Goal: Task Accomplishment & Management: Complete application form

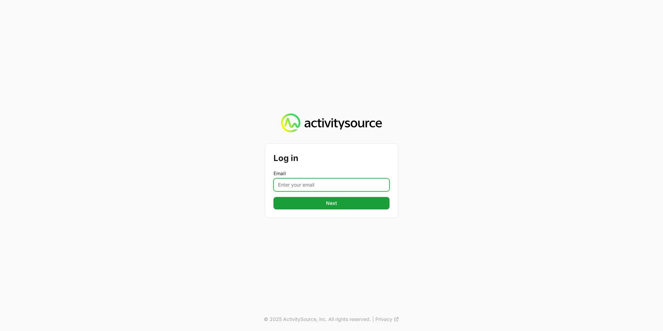
click at [335, 189] on input "Email" at bounding box center [331, 184] width 116 height 13
type input "john.aziz@nextgen.group"
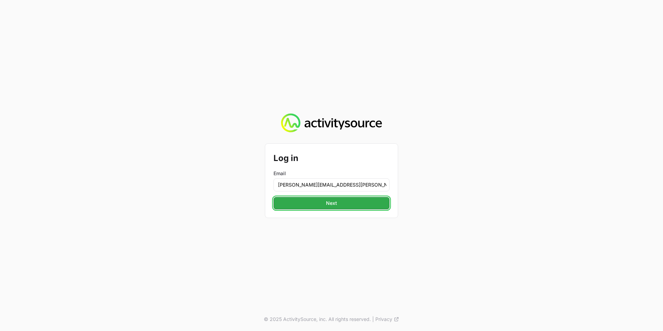
click at [337, 198] on button "Next" at bounding box center [331, 203] width 116 height 12
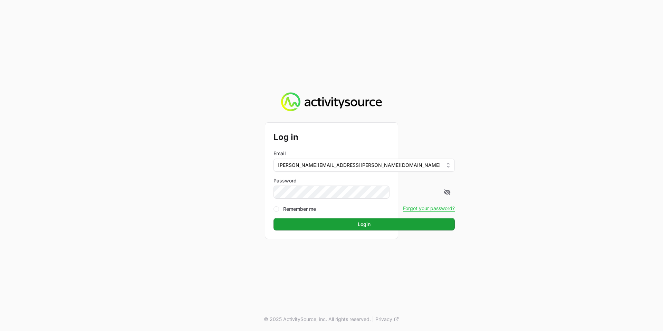
click at [336, 231] on div "Log in Email john.aziz@nextgen.group Password Remember me Forgot your password?…" at bounding box center [331, 181] width 133 height 116
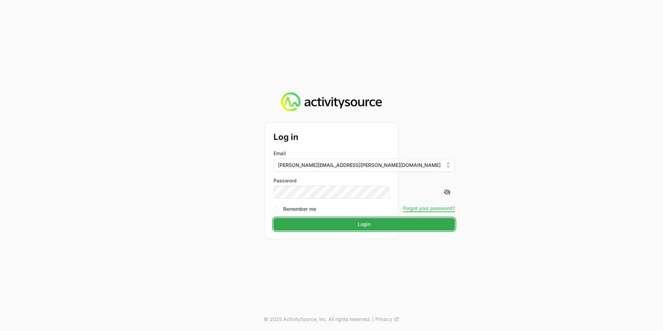
click at [358, 227] on span "Login" at bounding box center [364, 224] width 13 height 8
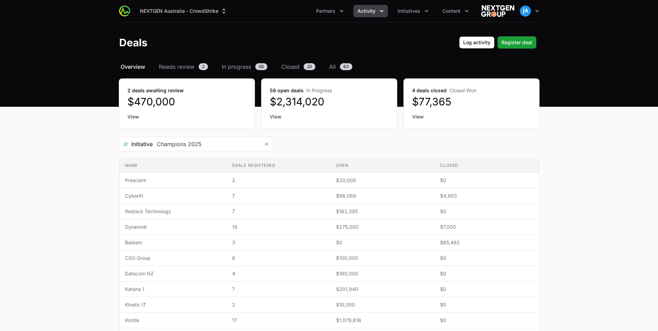
click at [376, 9] on button "Activity" at bounding box center [370, 11] width 35 height 12
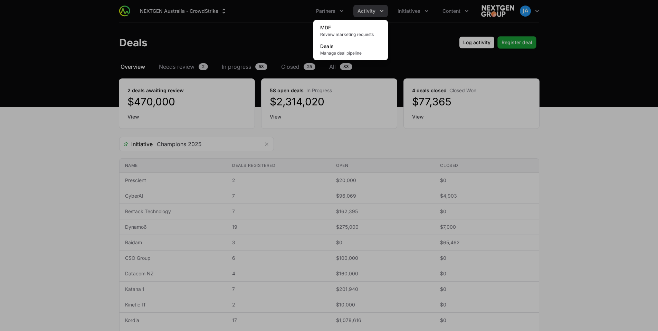
click at [261, 48] on div "Activity menu" at bounding box center [329, 165] width 658 height 331
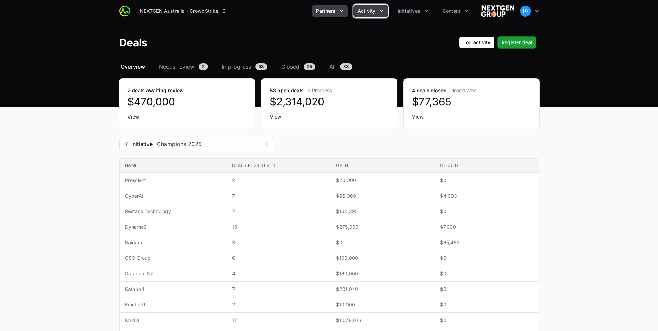
click at [341, 9] on icon "Partners menu" at bounding box center [341, 11] width 7 height 7
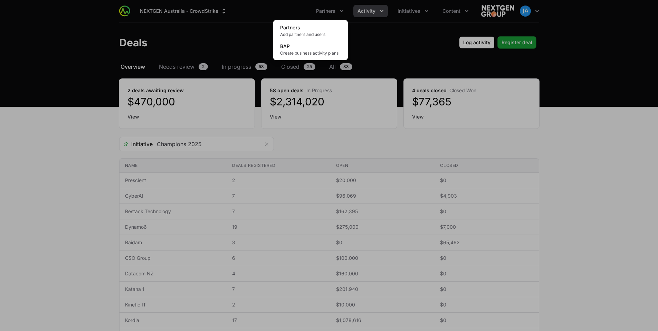
click at [56, 70] on div "Partners menu" at bounding box center [329, 165] width 658 height 331
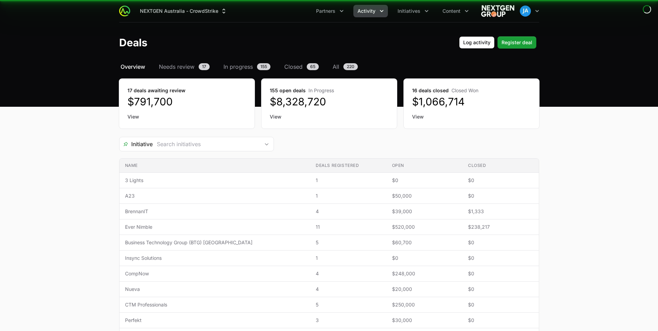
type input "Champions 2025"
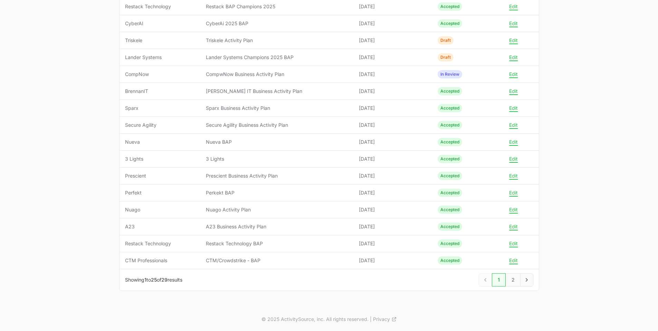
scroll to position [25, 0]
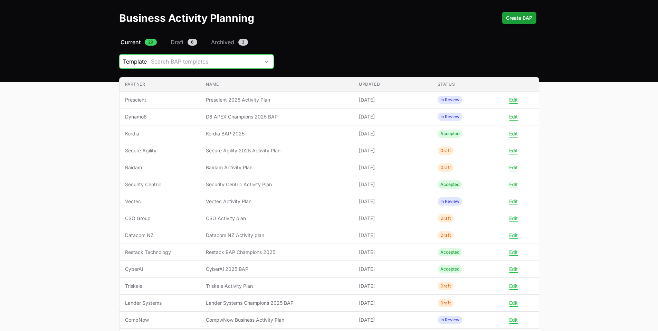
click at [265, 61] on icon "Business Activity Plan Filters" at bounding box center [267, 61] width 6 height 2
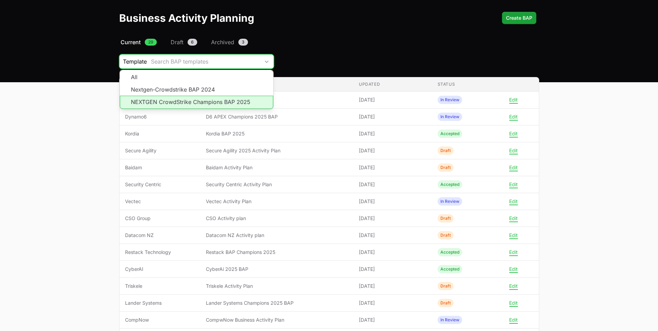
click at [205, 101] on li "NEXTGEN CrowdStrike Champions BAP 2025" at bounding box center [196, 102] width 153 height 13
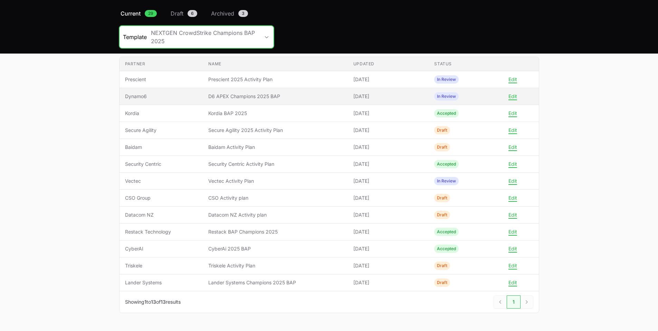
scroll to position [26, 0]
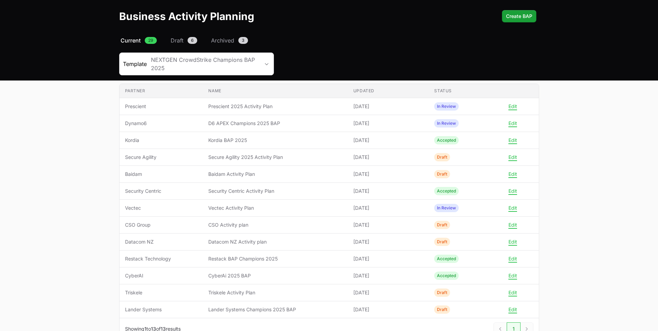
click at [93, 197] on main "Select a tab Current Draft Archived Current 29 Draft 6 Archived 3 Template NEXT…" at bounding box center [329, 196] width 658 height 320
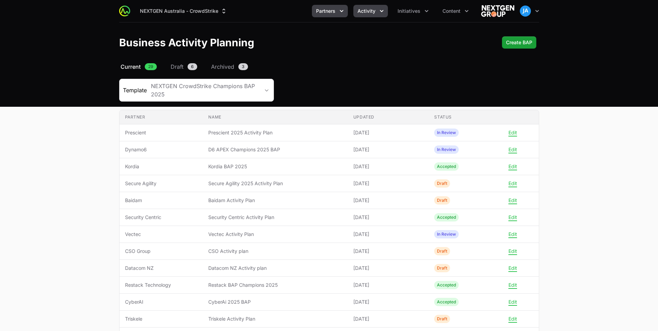
click at [376, 13] on button "Activity" at bounding box center [370, 11] width 35 height 12
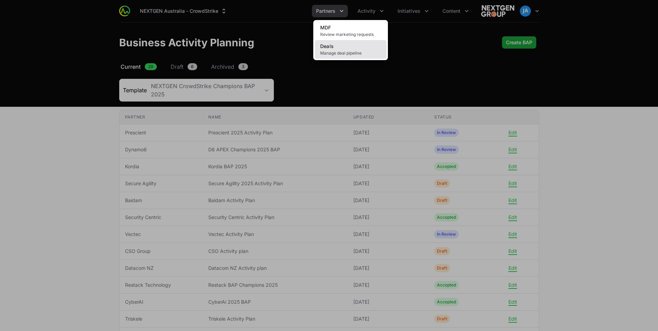
click at [332, 50] on link "Deals Manage deal pipeline" at bounding box center [351, 49] width 72 height 19
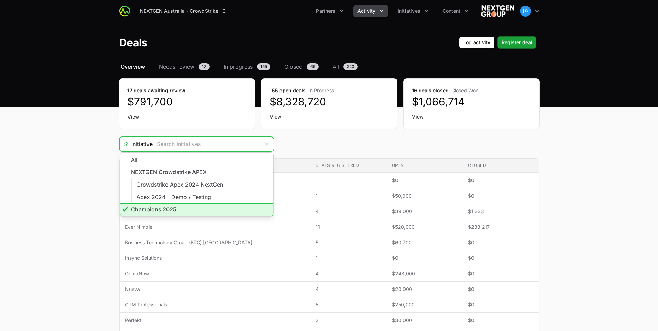
click at [259, 143] on input "Deals Filters" at bounding box center [206, 144] width 107 height 14
click at [177, 208] on li "Champions 2025" at bounding box center [196, 209] width 153 height 13
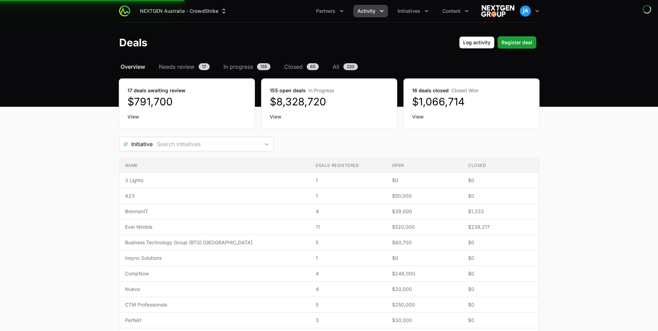
click at [352, 127] on div "155 open deals In Progress $8,328,720 View" at bounding box center [328, 104] width 135 height 50
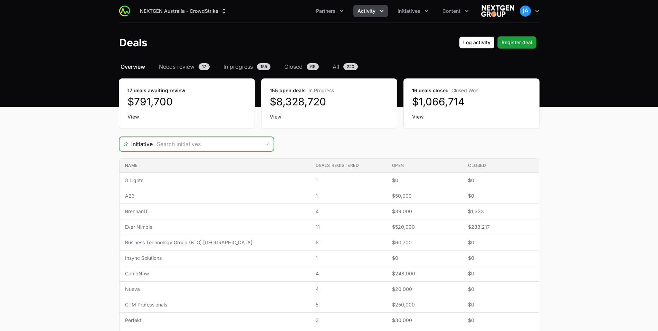
click at [269, 142] on div "Open" at bounding box center [267, 144] width 14 height 14
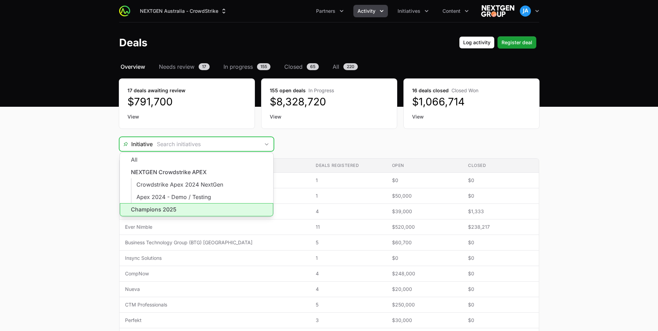
click at [173, 207] on li "Champions 2025" at bounding box center [196, 209] width 153 height 13
type input "Champions 2025"
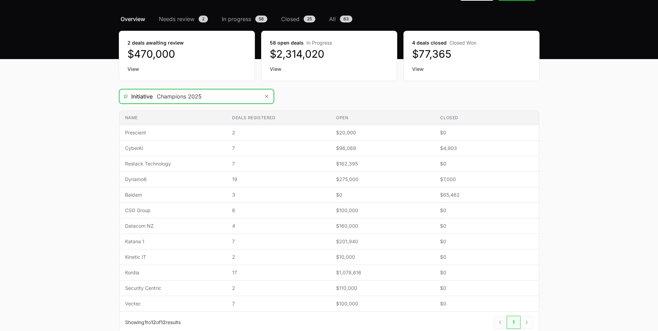
scroll to position [57, 0]
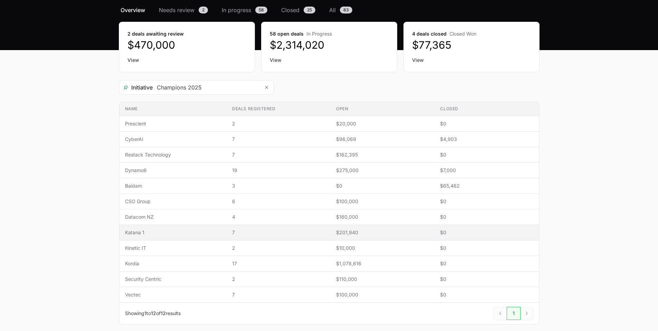
click at [174, 231] on span "Katana 1" at bounding box center [173, 232] width 96 height 7
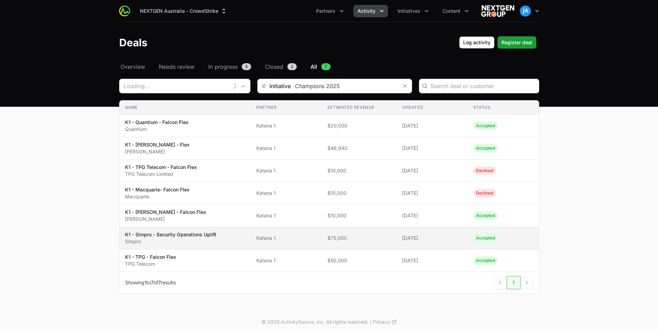
type input "Katana 1"
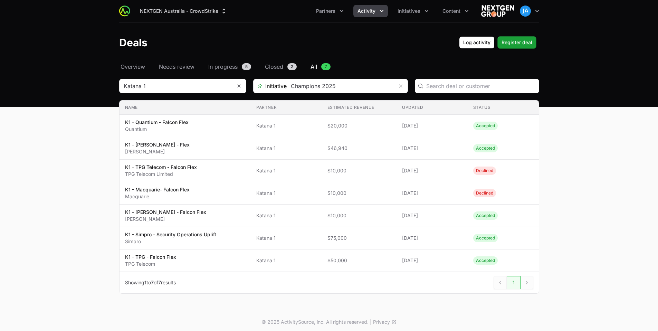
scroll to position [57, 0]
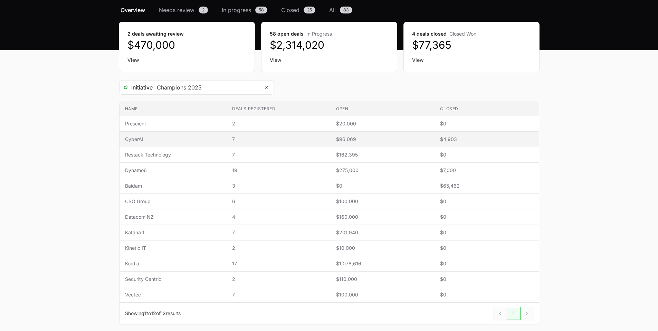
click at [185, 143] on td "Name CyberAI" at bounding box center [172, 140] width 107 height 16
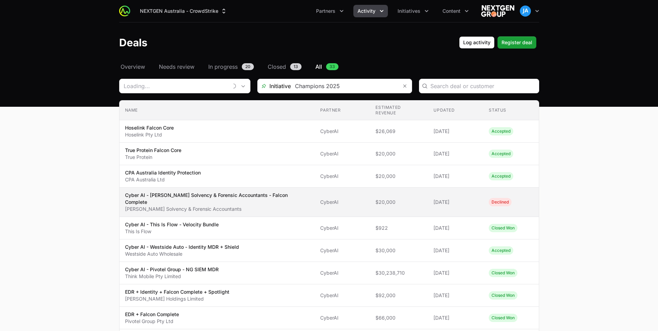
type input "CyberAI"
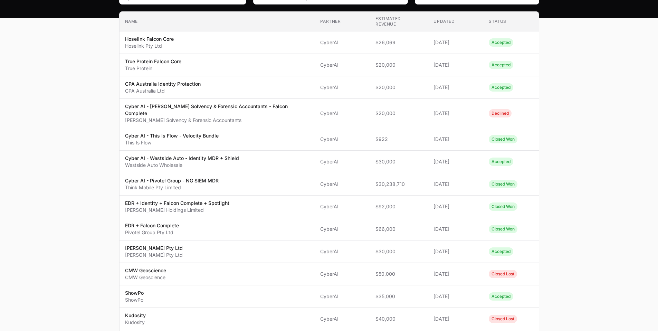
scroll to position [80, 0]
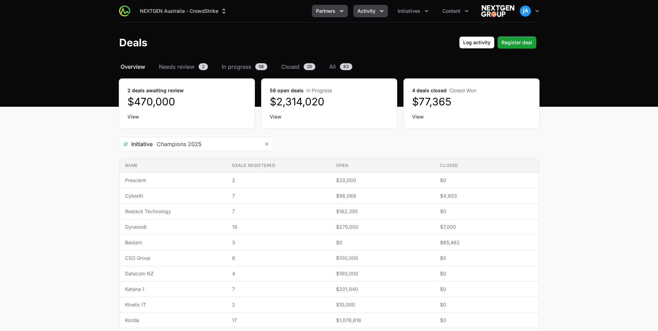
click at [338, 10] on icon "Partners menu" at bounding box center [341, 11] width 7 height 7
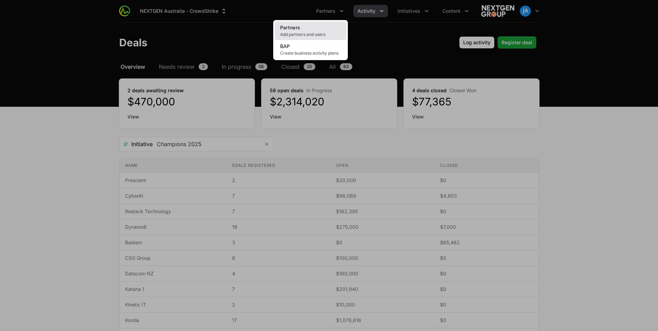
click at [310, 32] on span "Add partners and users" at bounding box center [310, 35] width 61 height 6
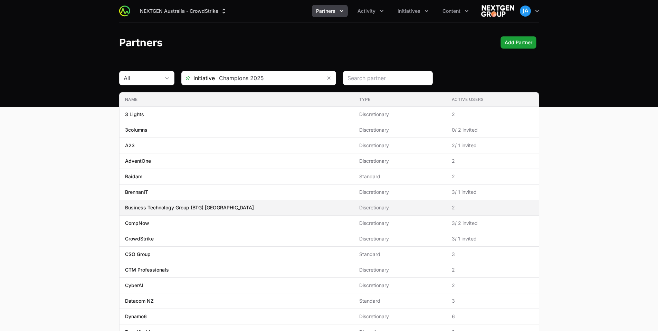
scroll to position [4, 0]
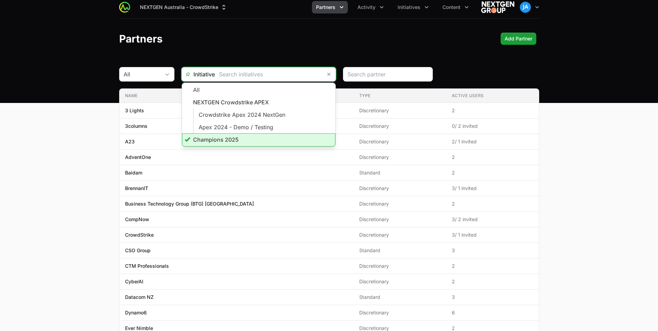
click at [306, 77] on input "text" at bounding box center [268, 74] width 107 height 14
click at [228, 139] on li "Champions 2025" at bounding box center [258, 139] width 153 height 13
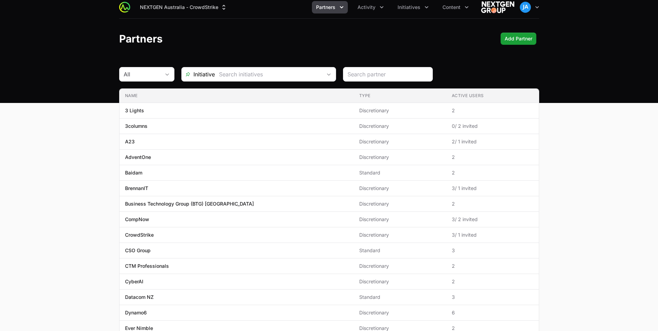
click at [61, 172] on main "All Initiative Name Type Active Users Name 3 Lights Type Discretionary Active U…" at bounding box center [329, 259] width 658 height 385
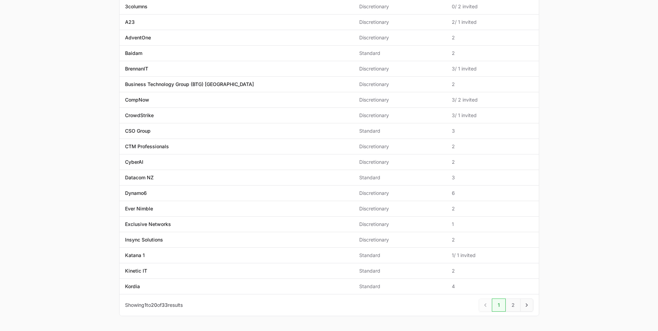
scroll to position [128, 0]
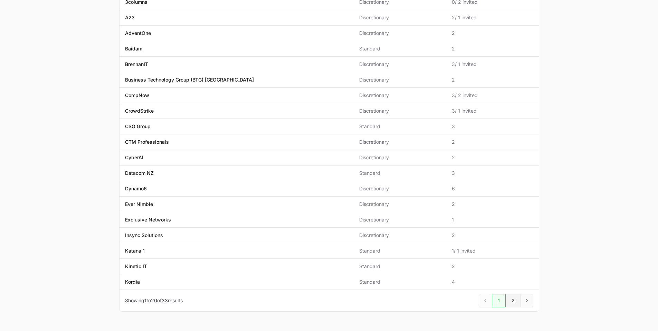
click at [518, 298] on link "2" at bounding box center [513, 300] width 15 height 13
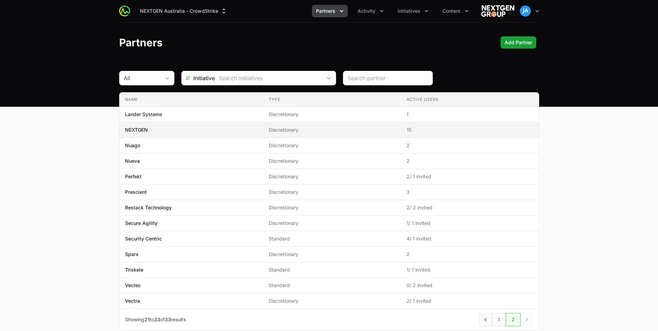
scroll to position [40, 0]
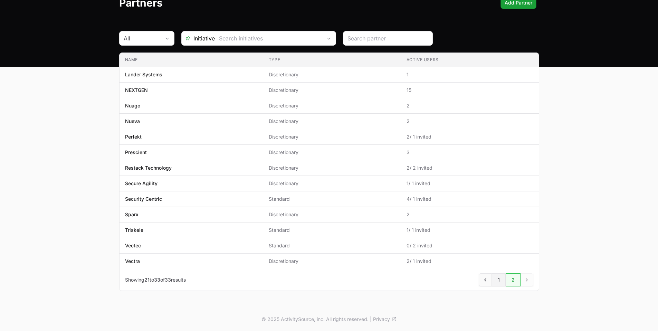
click at [496, 279] on link "1" at bounding box center [499, 279] width 14 height 13
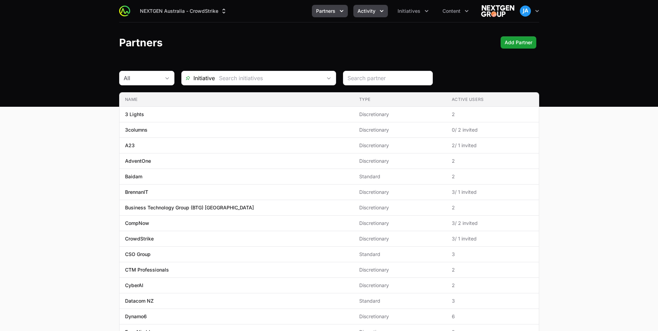
click at [376, 17] on button "Activity" at bounding box center [370, 11] width 35 height 12
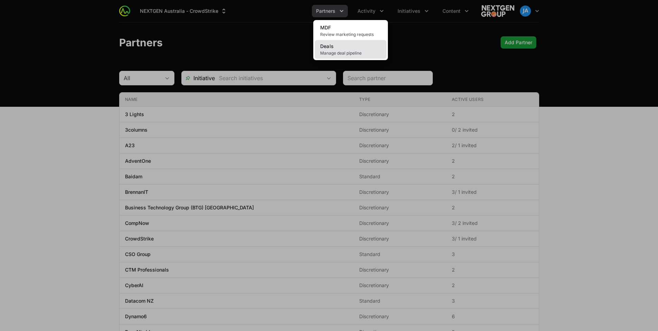
click at [344, 53] on span "Manage deal pipeline" at bounding box center [350, 53] width 61 height 6
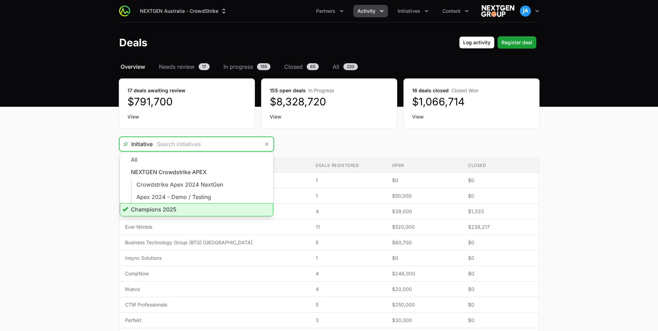
click at [247, 147] on input "Deals Filters" at bounding box center [206, 144] width 107 height 14
click at [197, 211] on li "Champions 2025" at bounding box center [196, 209] width 153 height 13
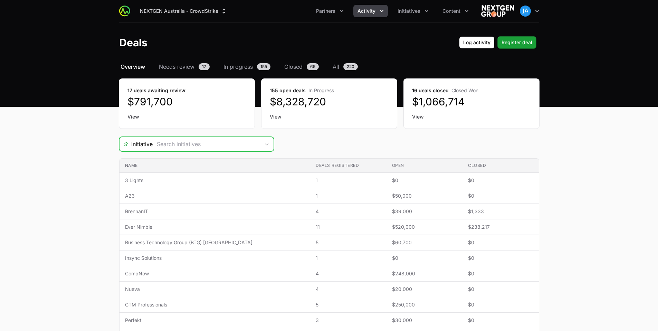
click at [264, 143] on icon "Open" at bounding box center [267, 144] width 6 height 2
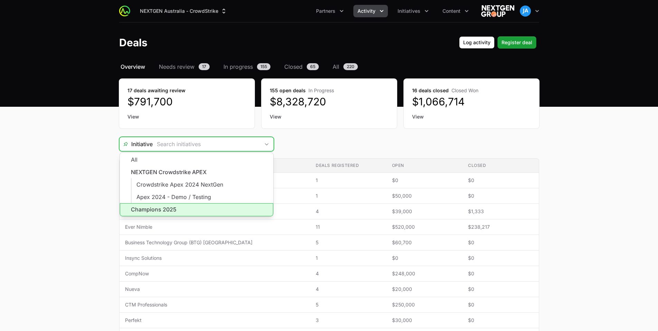
click at [192, 207] on li "Champions 2025" at bounding box center [196, 209] width 153 height 13
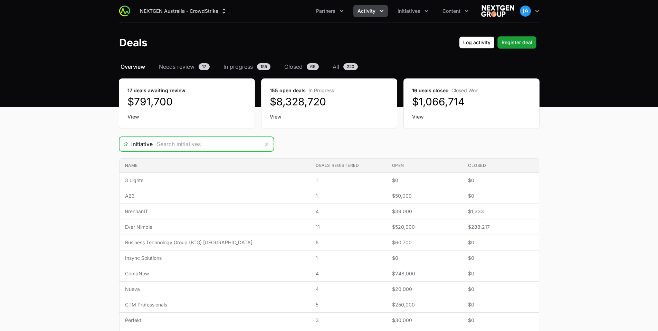
type input "Champions 2025"
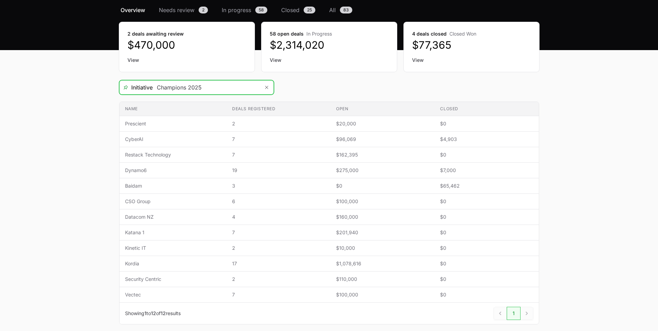
scroll to position [61, 0]
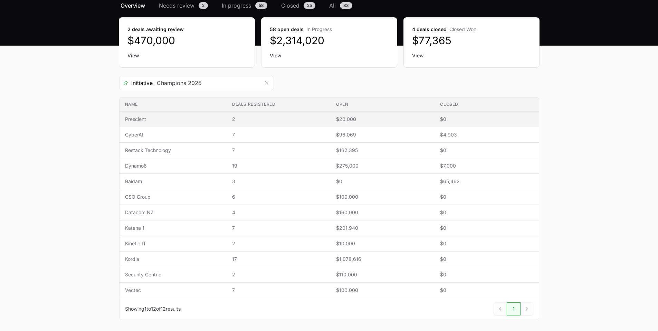
click at [138, 118] on span "Prescient" at bounding box center [173, 119] width 96 height 7
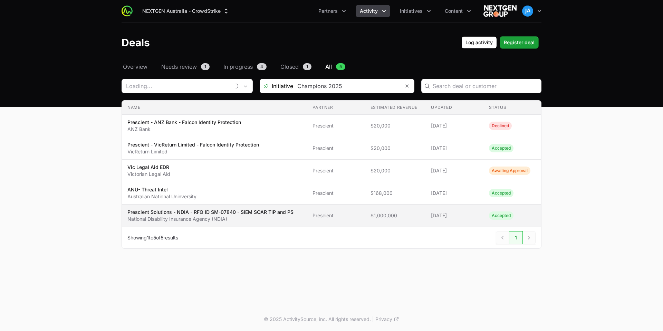
type input "Prescient"
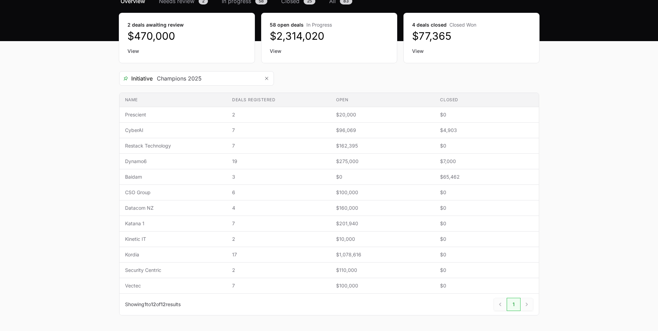
scroll to position [57, 0]
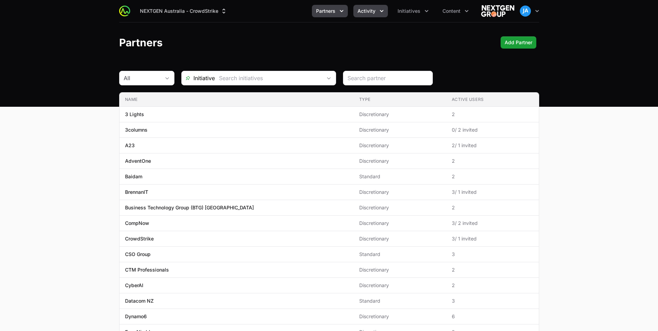
click at [378, 11] on icon "Activity menu" at bounding box center [381, 11] width 7 height 7
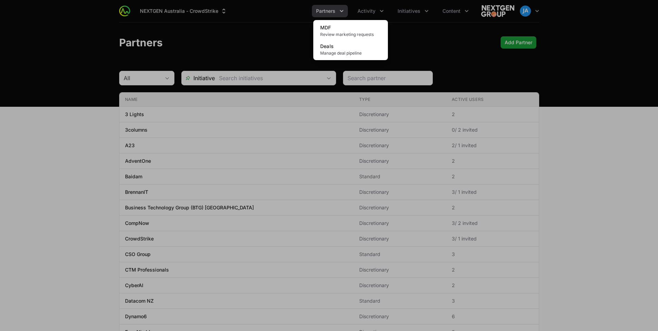
click at [341, 3] on div "Activity menu" at bounding box center [329, 165] width 658 height 331
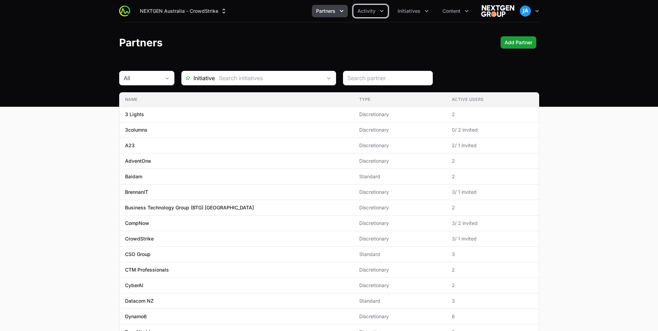
click at [341, 10] on icon "Partners menu" at bounding box center [341, 11] width 3 height 2
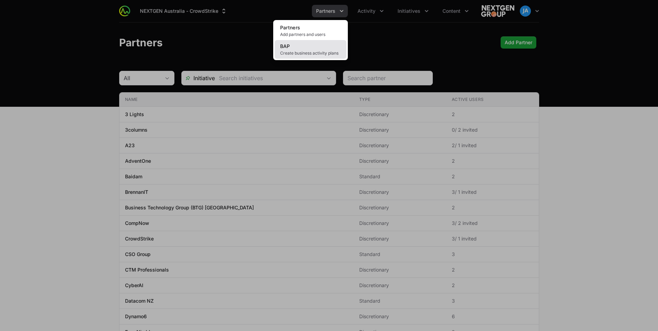
click at [326, 50] on link "BAP Create business activity plans" at bounding box center [311, 49] width 72 height 19
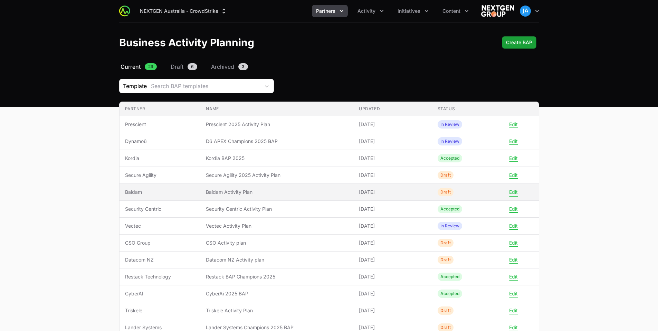
click at [514, 193] on button "Edit" at bounding box center [513, 192] width 9 height 6
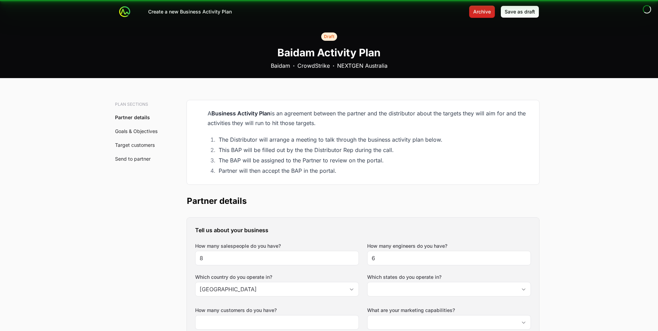
type input "Australian Capital Territory, New South Wales, Northern Territory, Queensland, …"
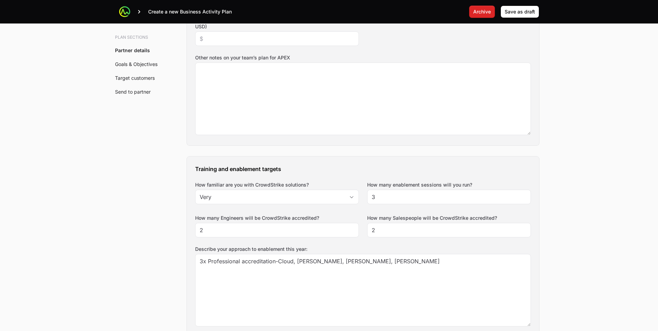
scroll to position [308, 0]
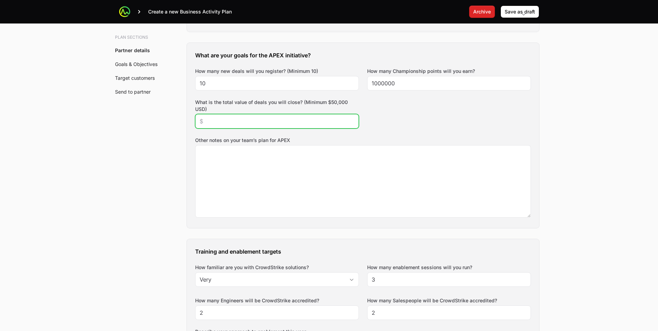
click at [256, 125] on input "What is the total value of deals you will close? (Minimum $50,000 USD)" at bounding box center [277, 121] width 155 height 8
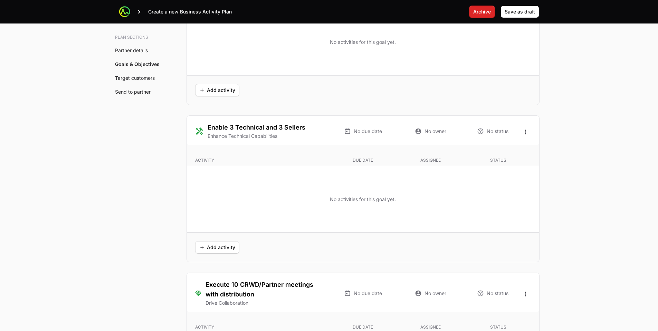
scroll to position [1401, 0]
click at [215, 250] on span "Add activity" at bounding box center [217, 246] width 36 height 8
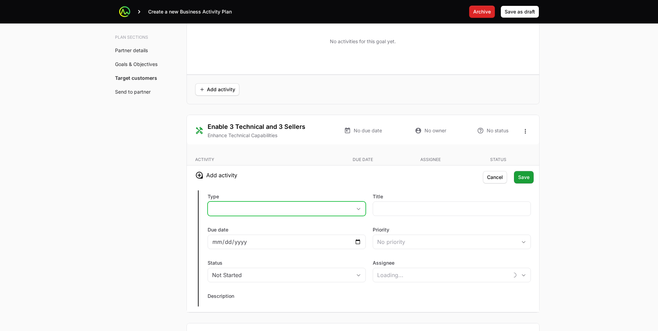
click at [250, 207] on button "placeholder" at bounding box center [286, 209] width 157 height 14
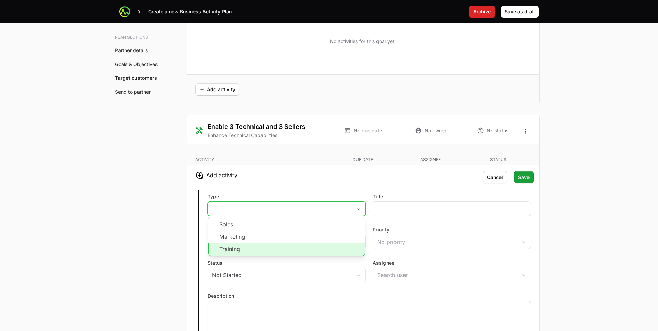
click at [284, 246] on li "Training" at bounding box center [286, 249] width 157 height 13
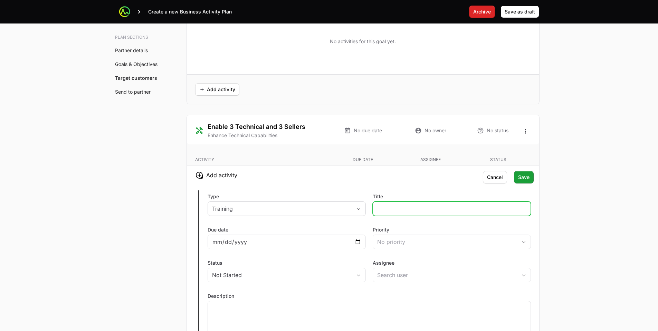
click at [414, 206] on input "Title" at bounding box center [451, 208] width 149 height 8
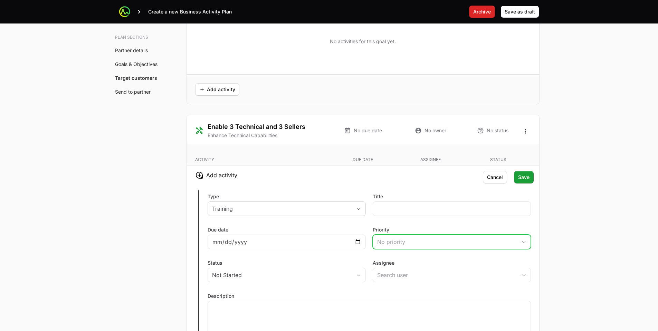
click at [407, 246] on button "No priority" at bounding box center [451, 242] width 157 height 14
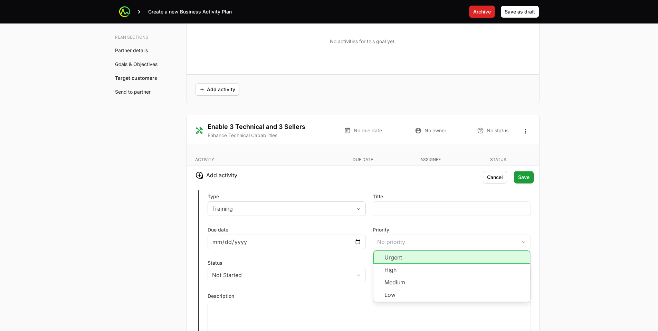
click at [265, 218] on div "Type Training Title Due date Priority No priority Urgent High Medium Low Status…" at bounding box center [363, 266] width 352 height 162
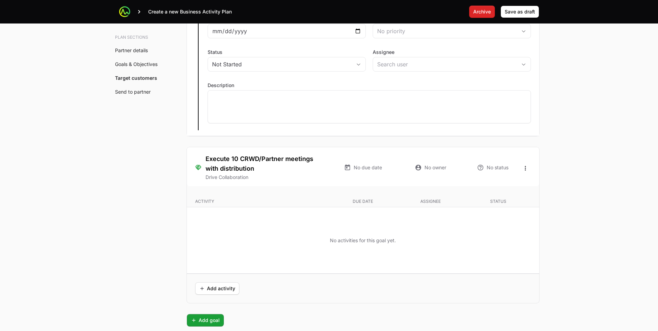
scroll to position [1613, 0]
click at [231, 168] on h3 "Execute 10 CRWD/Partner meetings with distribution" at bounding box center [266, 161] width 122 height 19
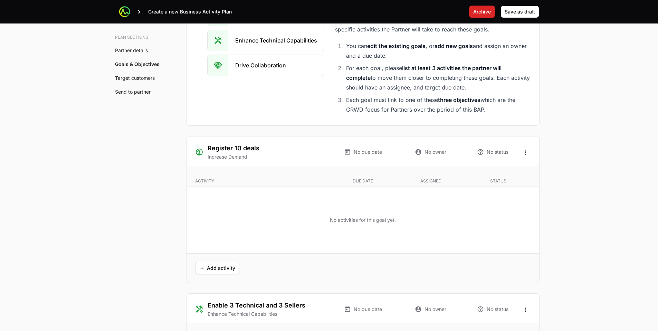
scroll to position [1227, 0]
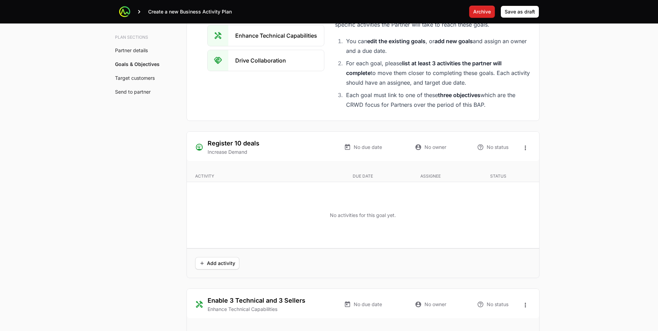
click at [479, 147] on icon at bounding box center [480, 147] width 7 height 7
click at [213, 265] on span "Add activity" at bounding box center [217, 263] width 36 height 8
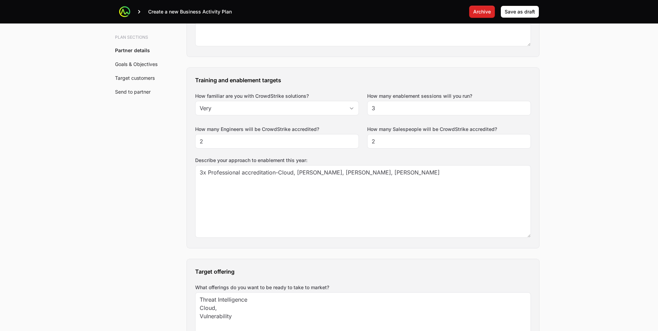
scroll to position [463, 0]
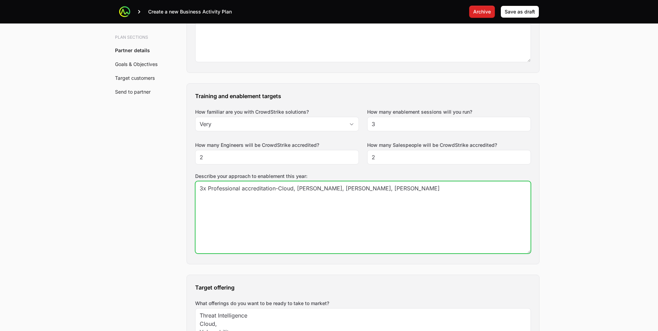
click at [268, 199] on textarea "3x Professional accreditation-Cloud, Core Oliver, Daniel, Bailey" at bounding box center [362, 217] width 335 height 72
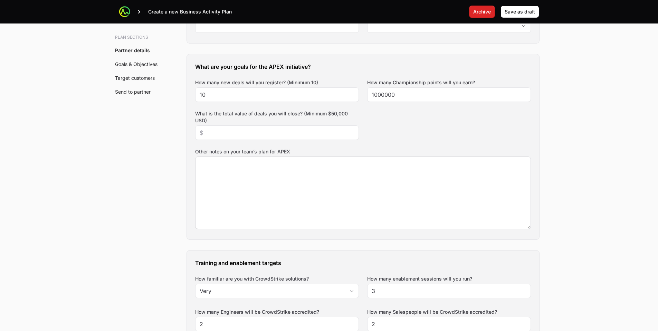
scroll to position [296, 0]
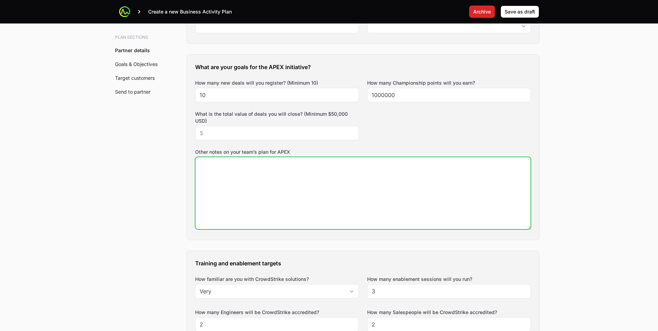
click at [272, 182] on textarea "Other notes on your team’s plan for APEX" at bounding box center [362, 193] width 335 height 72
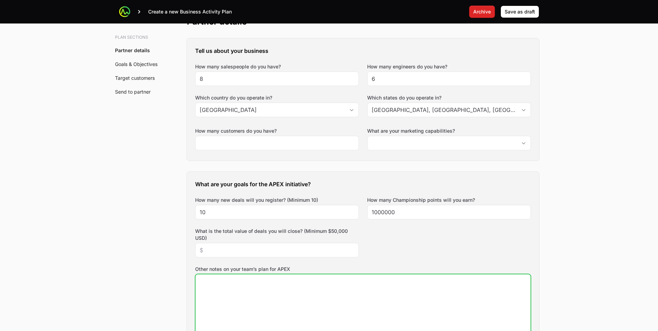
scroll to position [162, 0]
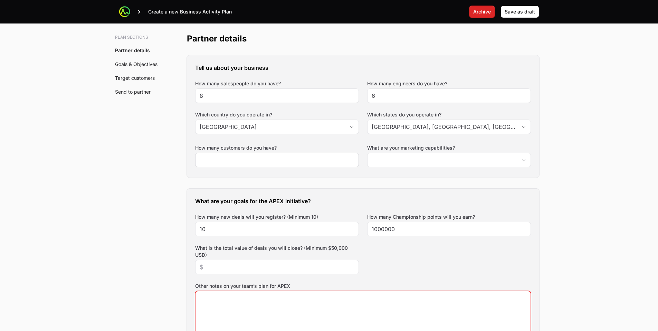
click at [279, 164] on div at bounding box center [277, 160] width 164 height 15
click at [279, 159] on input "How many customers do you have?" at bounding box center [277, 160] width 155 height 8
click at [411, 165] on input "What are your marketing capabilities?" at bounding box center [441, 160] width 149 height 14
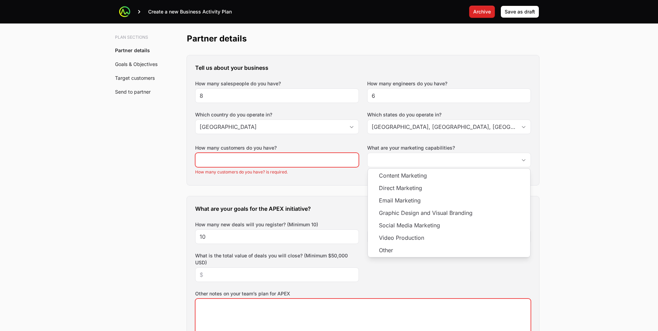
click at [335, 169] on li "How many customers do you have? is required." at bounding box center [277, 172] width 164 height 6
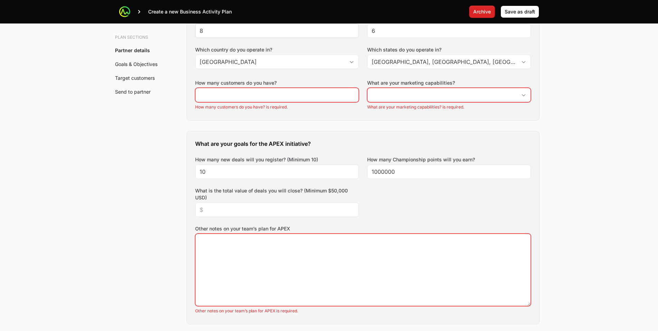
scroll to position [0, 0]
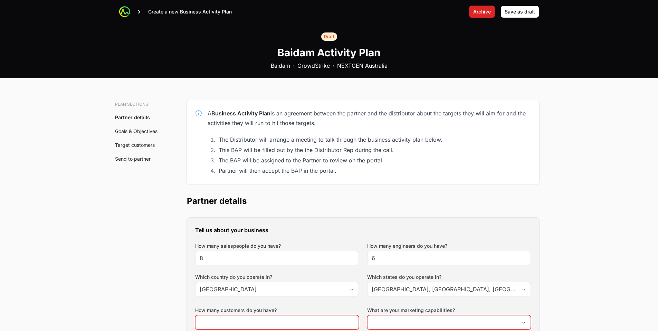
click at [139, 12] on icon at bounding box center [139, 11] width 2 height 3
click at [122, 12] on icon at bounding box center [124, 11] width 7 height 7
